Goal: Task Accomplishment & Management: Complete application form

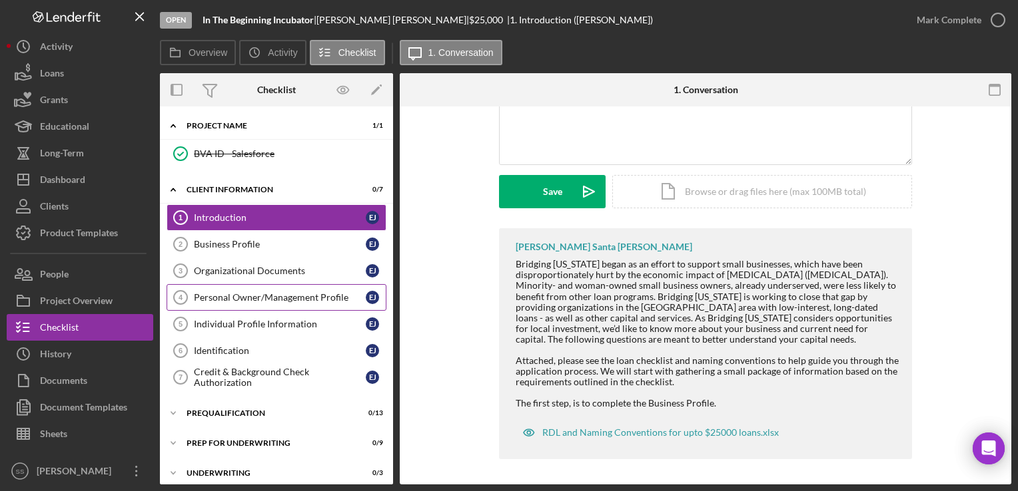
scroll to position [31, 0]
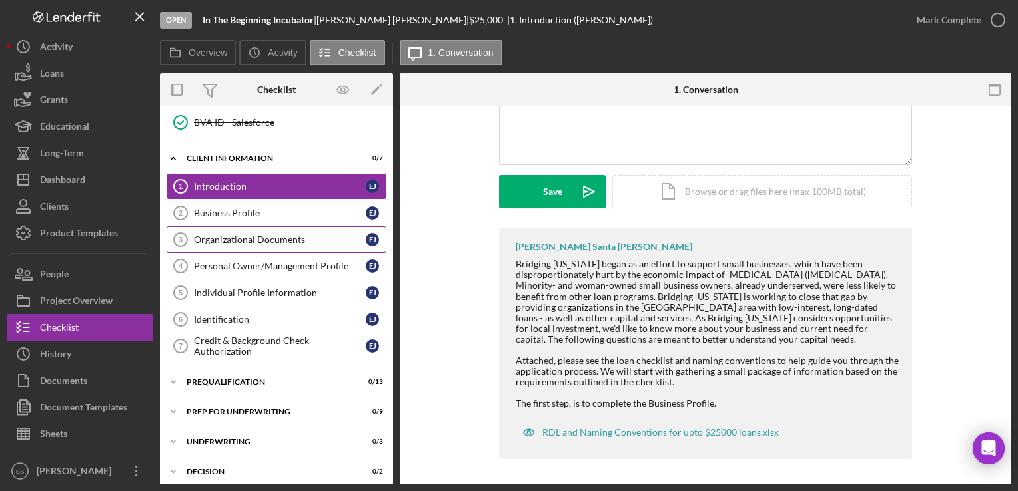
click at [262, 238] on div "Organizational Documents" at bounding box center [280, 239] width 172 height 11
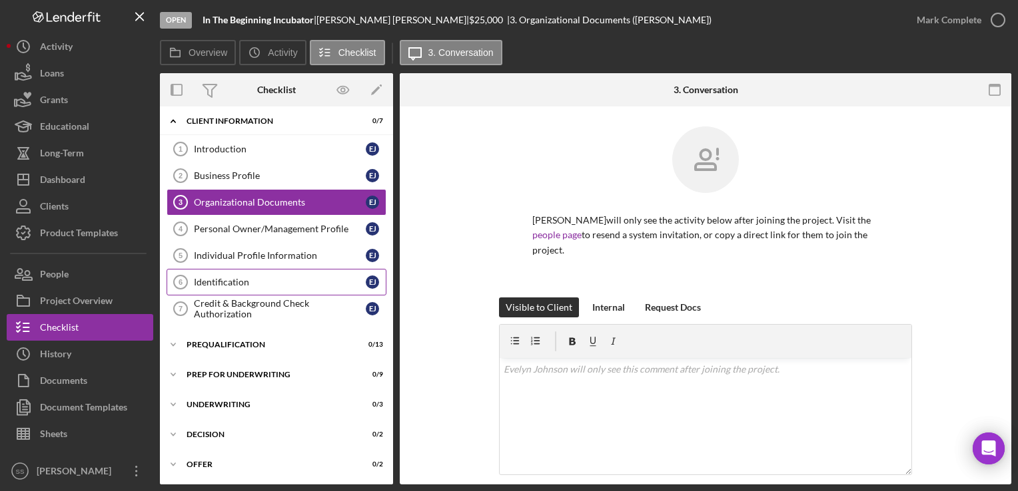
scroll to position [69, 0]
click at [193, 344] on div "Prequalification" at bounding box center [281, 344] width 190 height 8
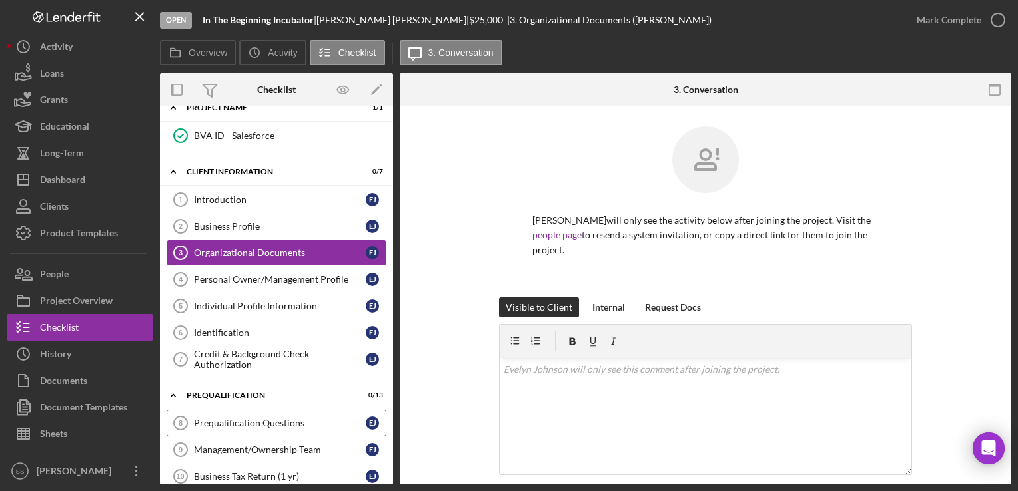
scroll to position [15, 0]
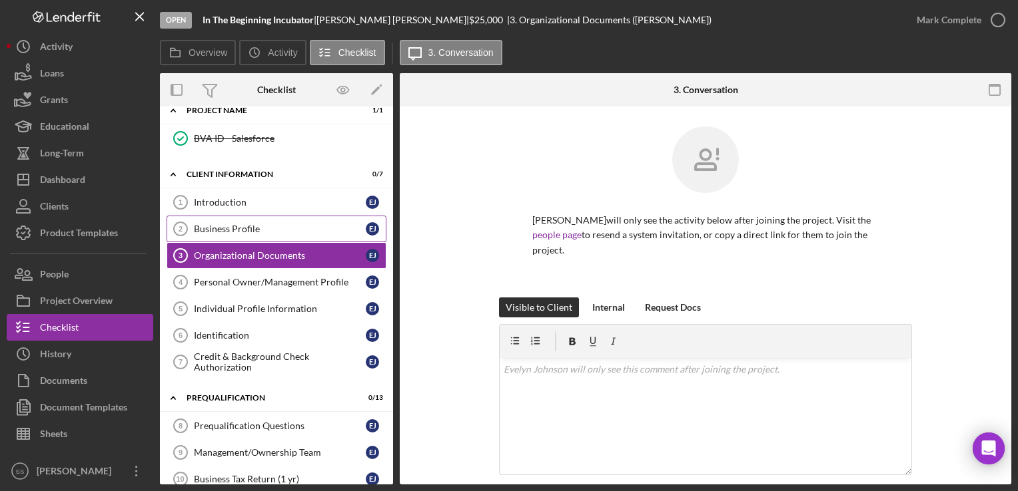
click at [226, 230] on div "Business Profile" at bounding box center [280, 229] width 172 height 11
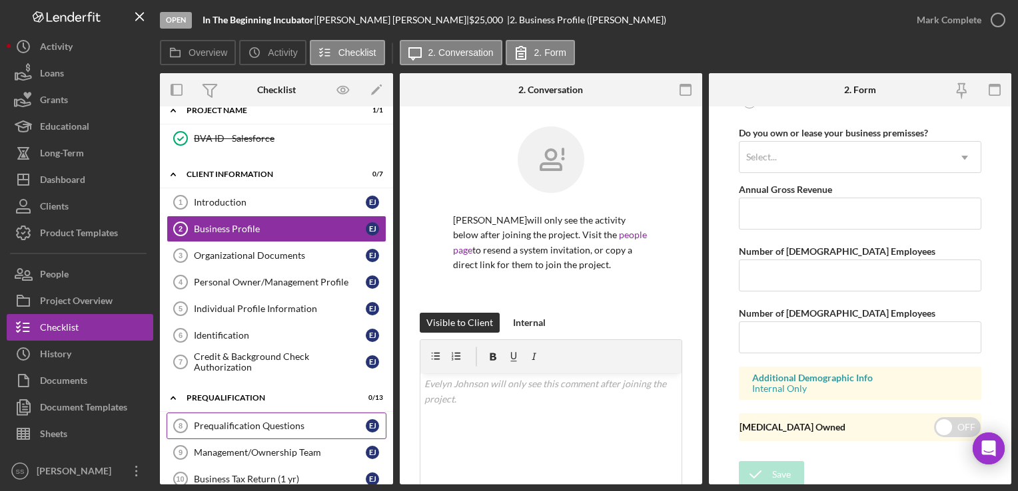
scroll to position [107, 0]
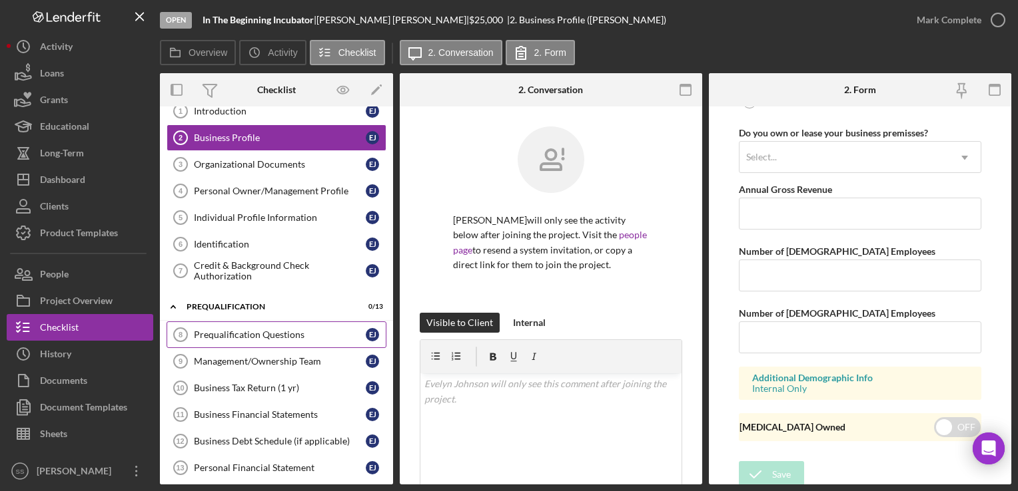
click at [266, 339] on link "Prequalification Questions 8 Prequalification Questions [PERSON_NAME]" at bounding box center [276, 335] width 220 height 27
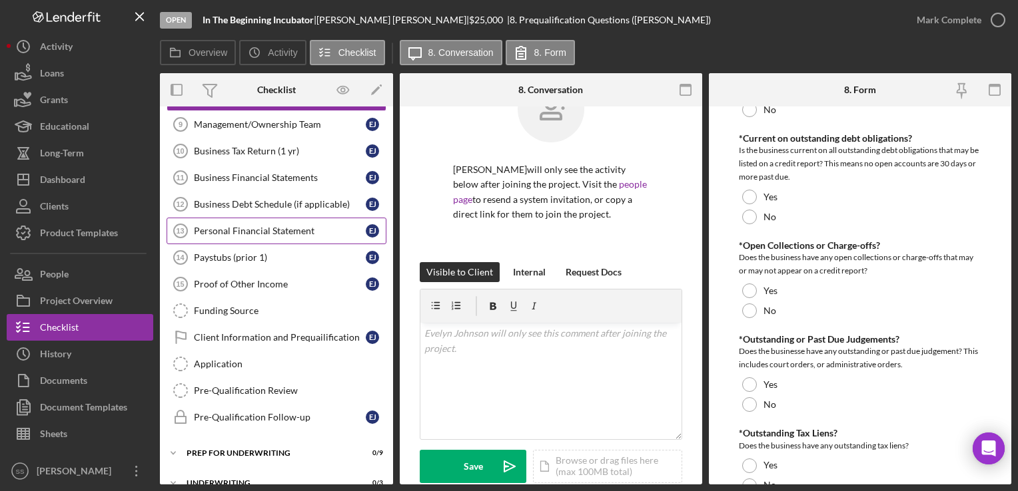
scroll to position [338, 0]
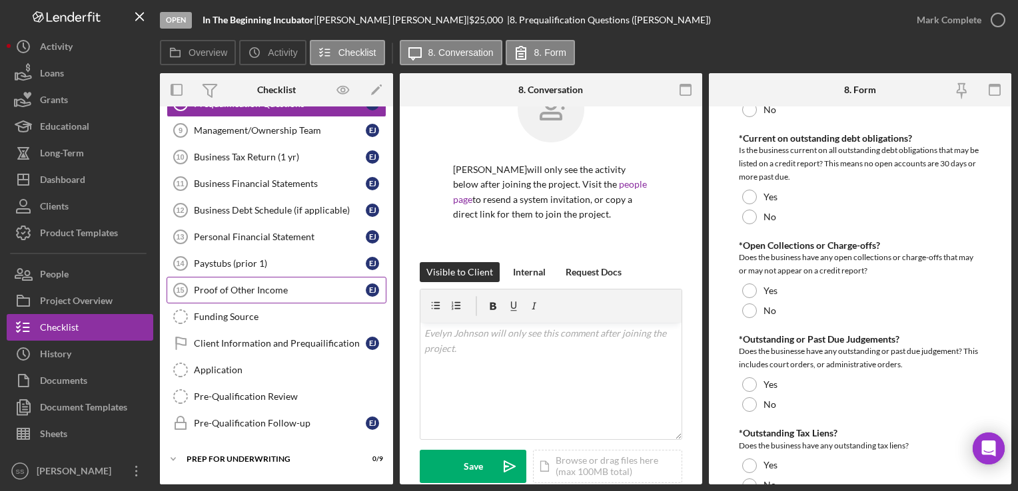
click at [239, 287] on div "Proof of Other Income" at bounding box center [280, 290] width 172 height 11
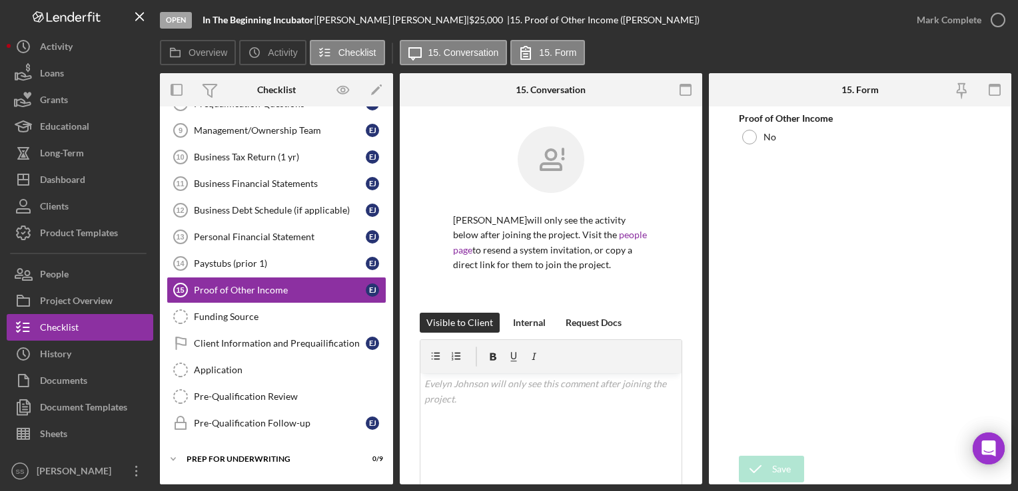
scroll to position [66, 0]
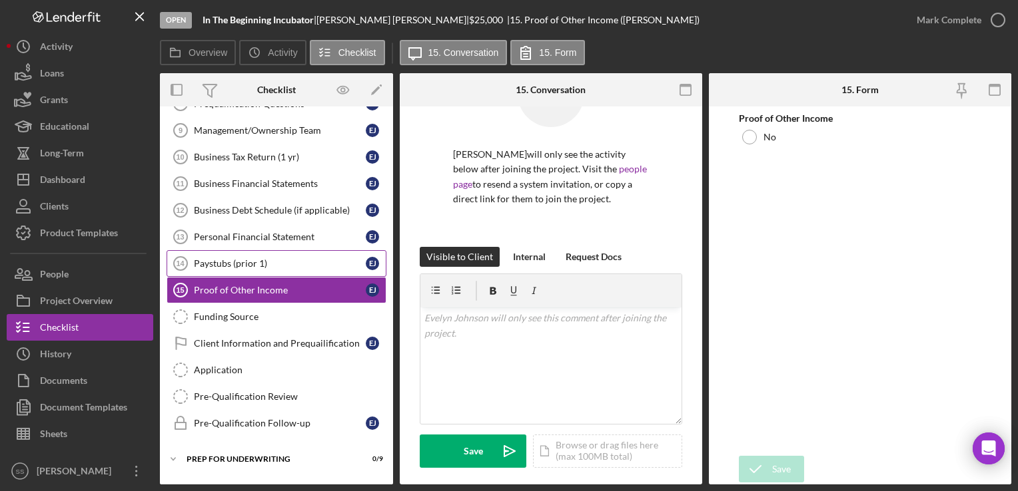
click at [261, 252] on link "Paystubs (prior 1) 14 Paystubs (prior 1) [PERSON_NAME]" at bounding box center [276, 263] width 220 height 27
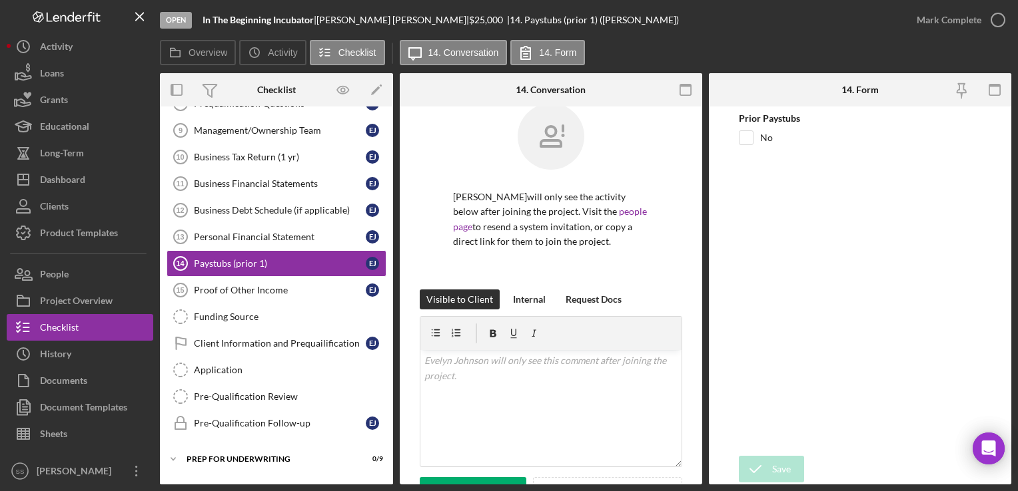
scroll to position [24, 0]
click at [247, 289] on div "Proof of Other Income" at bounding box center [280, 290] width 172 height 11
